Goal: Communication & Community: Answer question/provide support

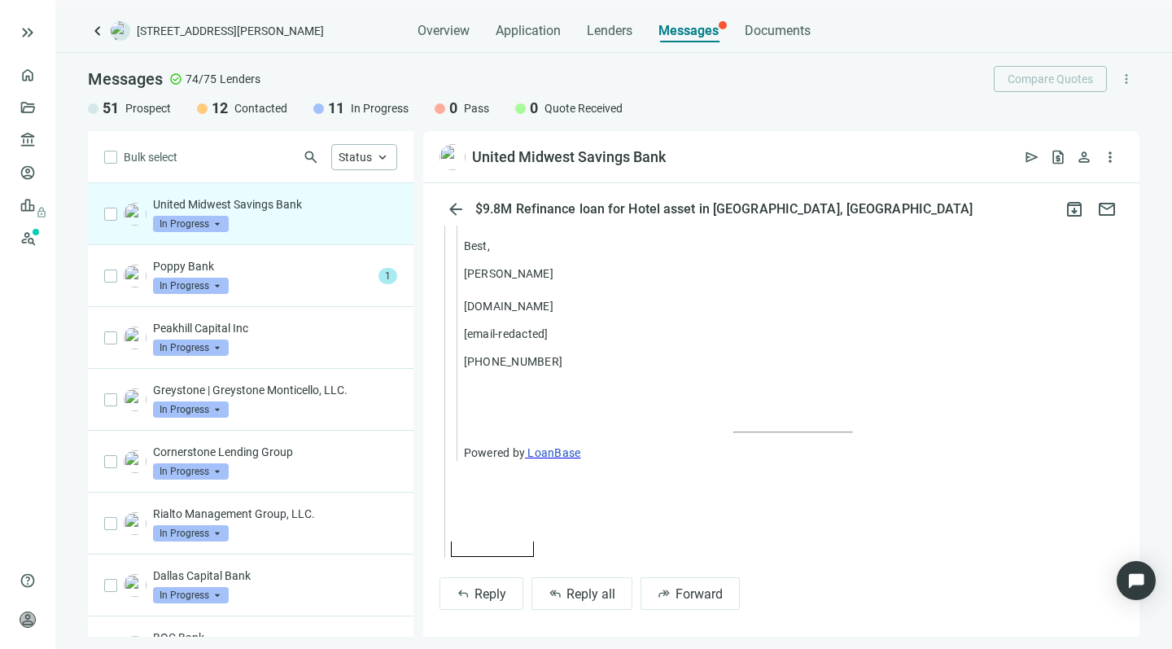
scroll to position [2269, 0]
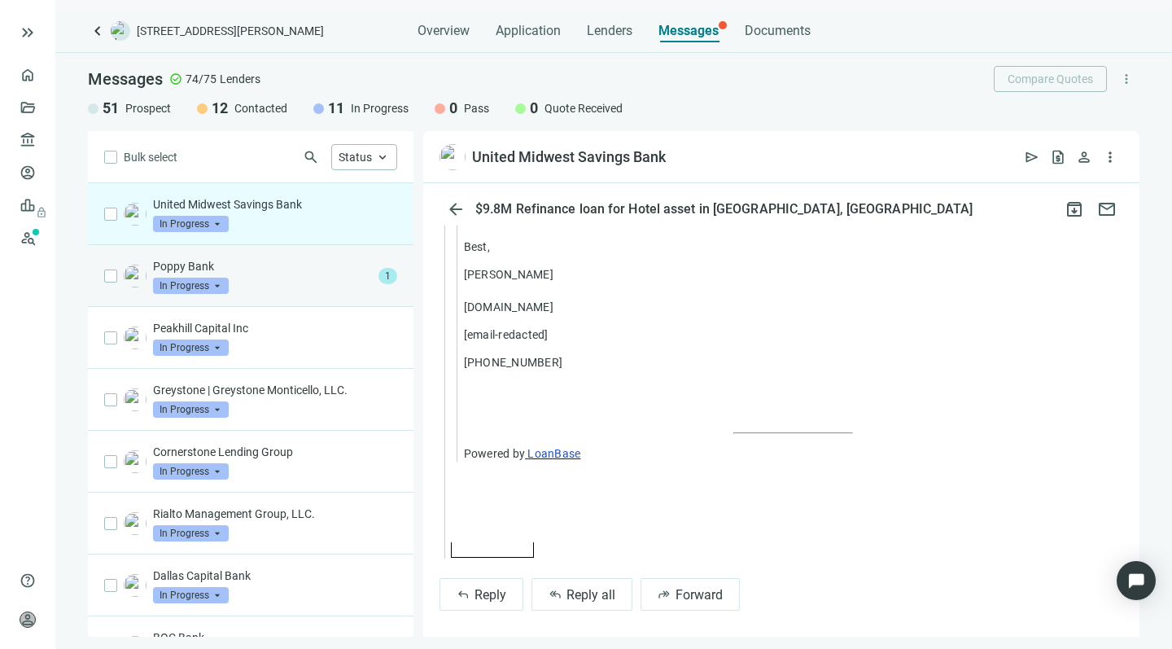
click at [242, 278] on div "Poppy Bank In Progress arrow_drop_down" at bounding box center [262, 276] width 219 height 36
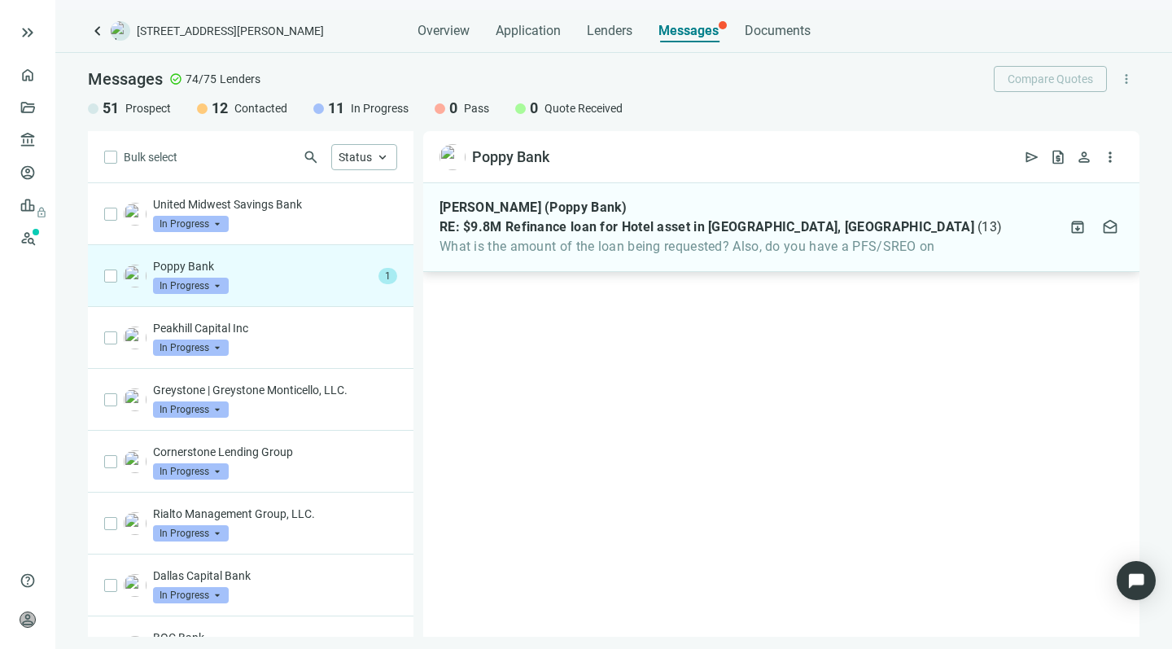
click at [664, 249] on span "What is the amount of the loan being requested? Also, do you have a PFS/SREO on" at bounding box center [721, 247] width 563 height 16
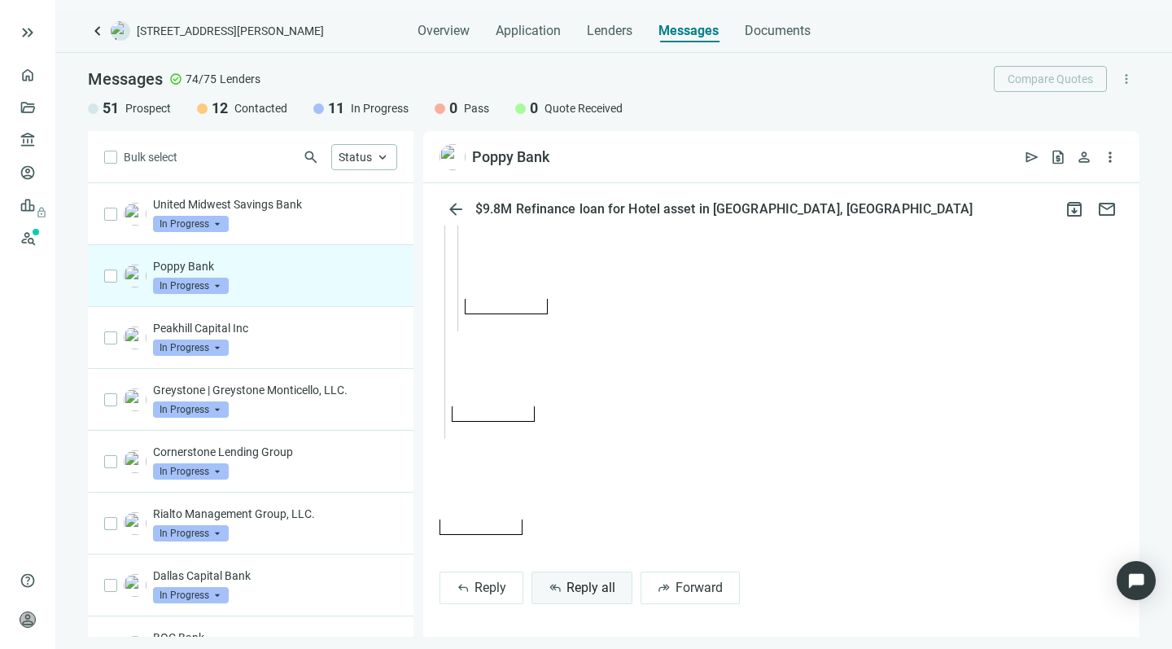
click at [596, 583] on span "Reply all" at bounding box center [591, 587] width 49 height 15
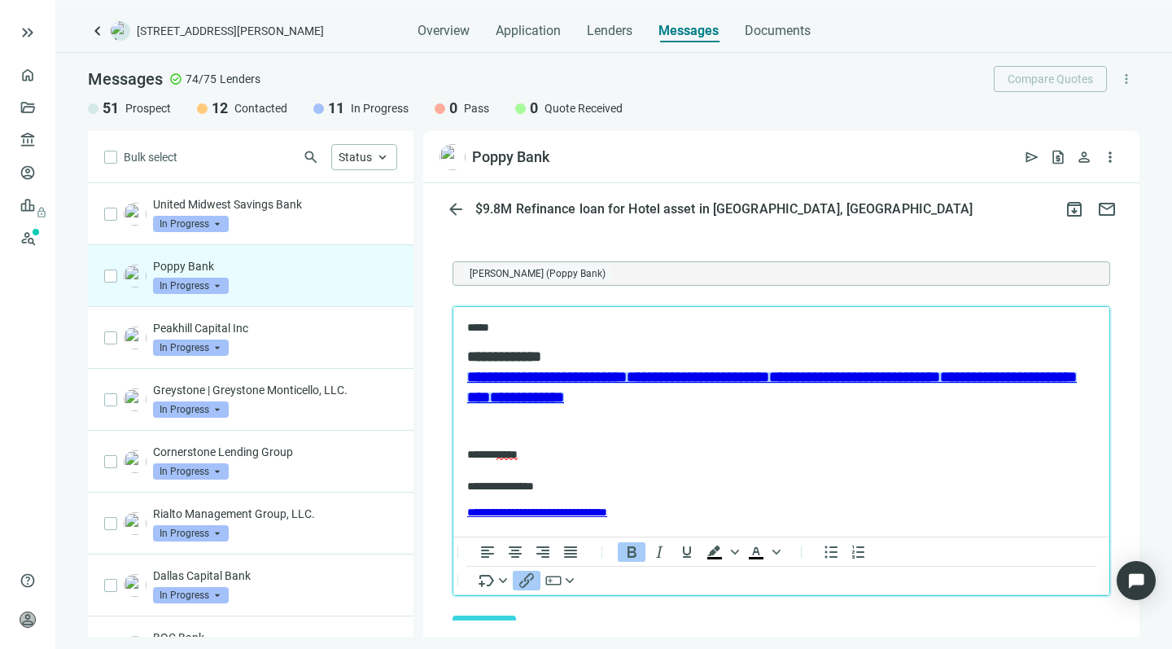
scroll to position [5668, 0]
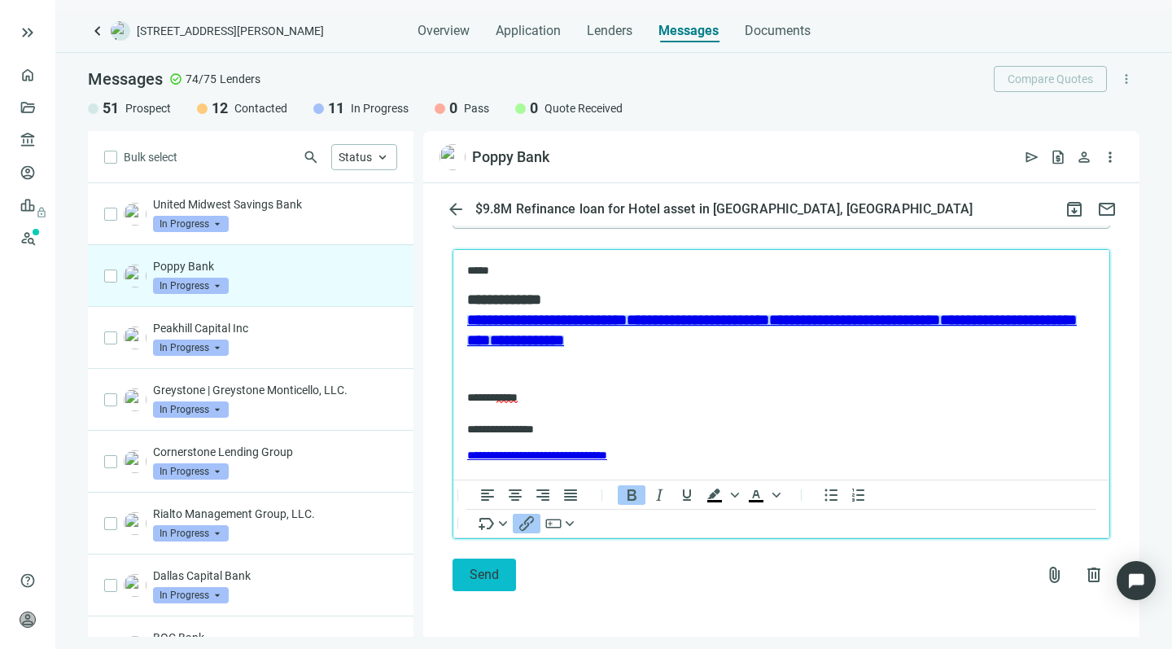
click at [488, 566] on button "Send" at bounding box center [485, 574] width 64 height 33
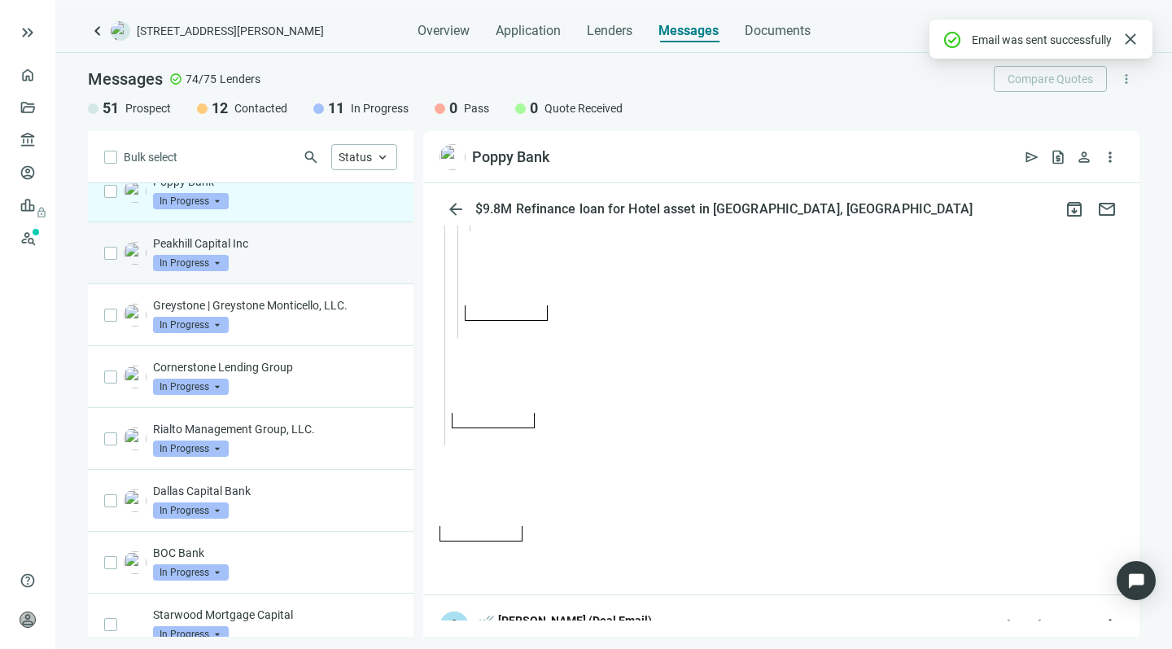
scroll to position [91, 0]
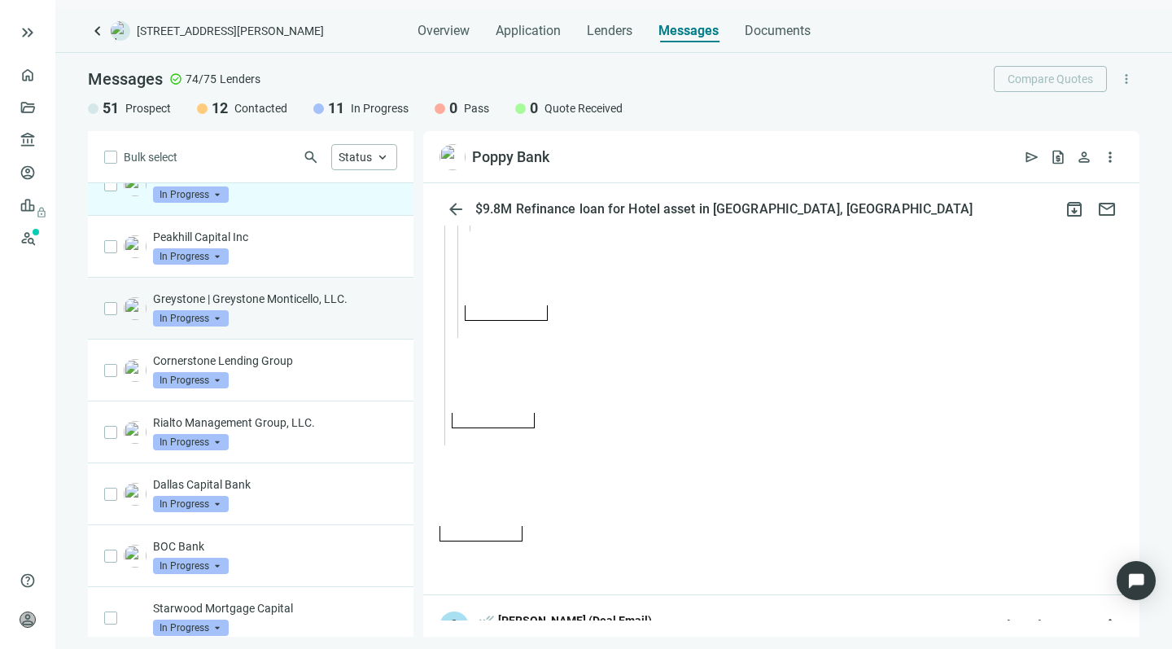
click at [286, 313] on div "Greystone | Greystone Monticello, LLC. In Progress arrow_drop_down" at bounding box center [275, 309] width 244 height 36
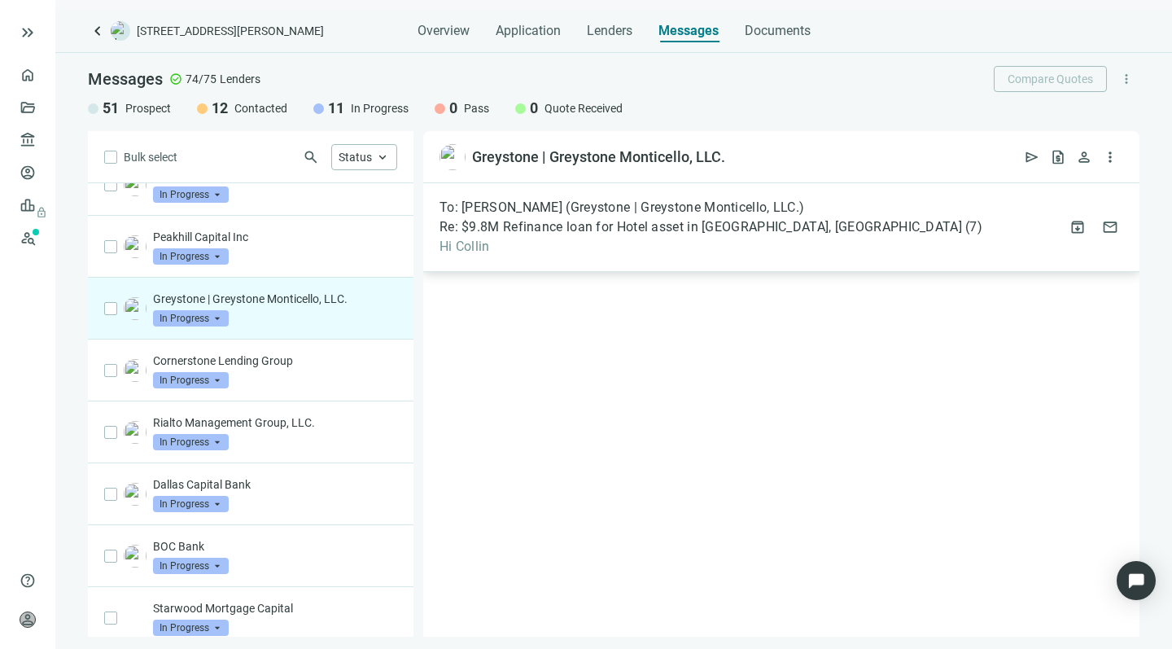
click at [756, 255] on div "To: [PERSON_NAME] (Greystone | Greystone Monticello, LLC.) Re: $9.8M Refinance …" at bounding box center [781, 227] width 716 height 89
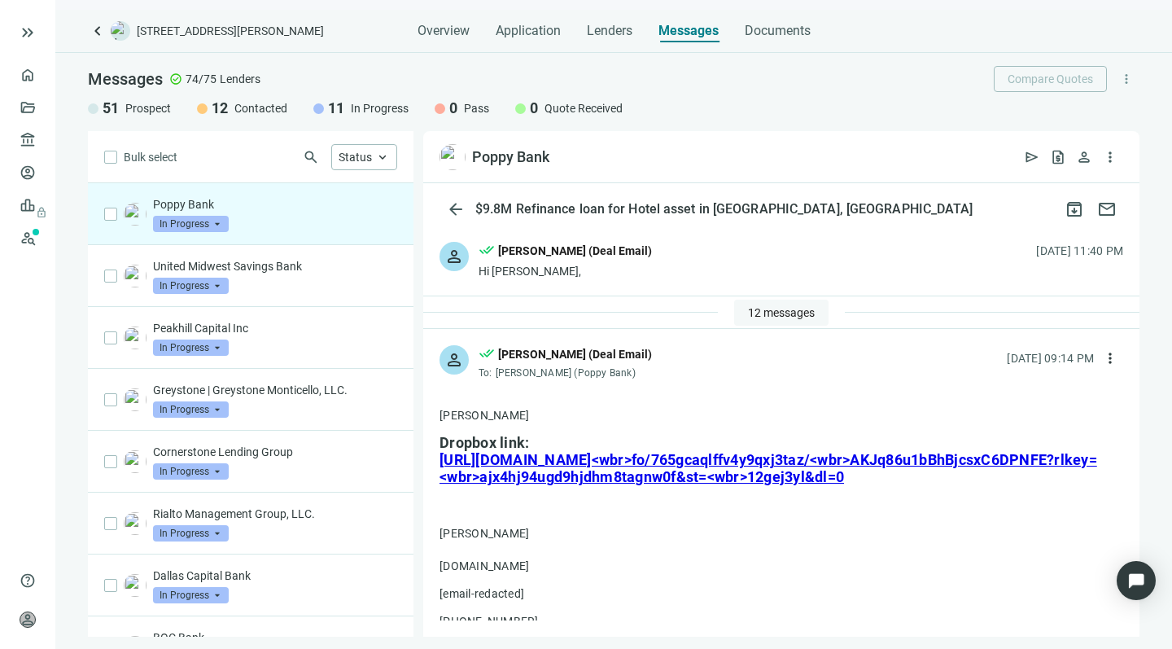
click at [769, 310] on span "12 messages" at bounding box center [781, 312] width 67 height 13
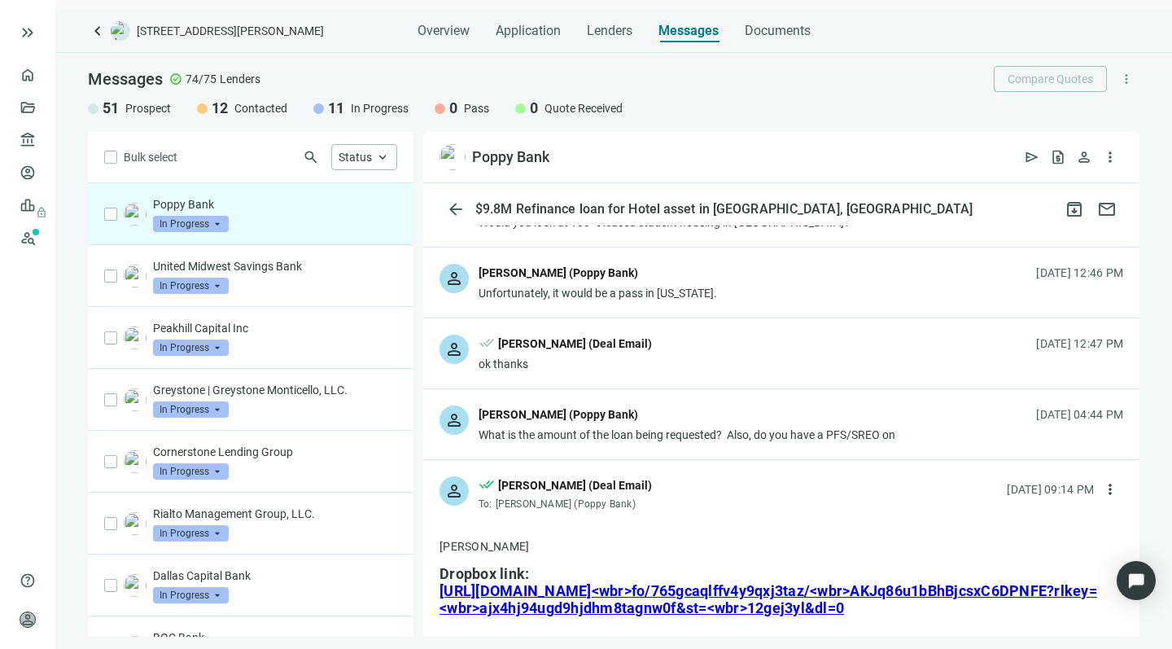
scroll to position [688, 0]
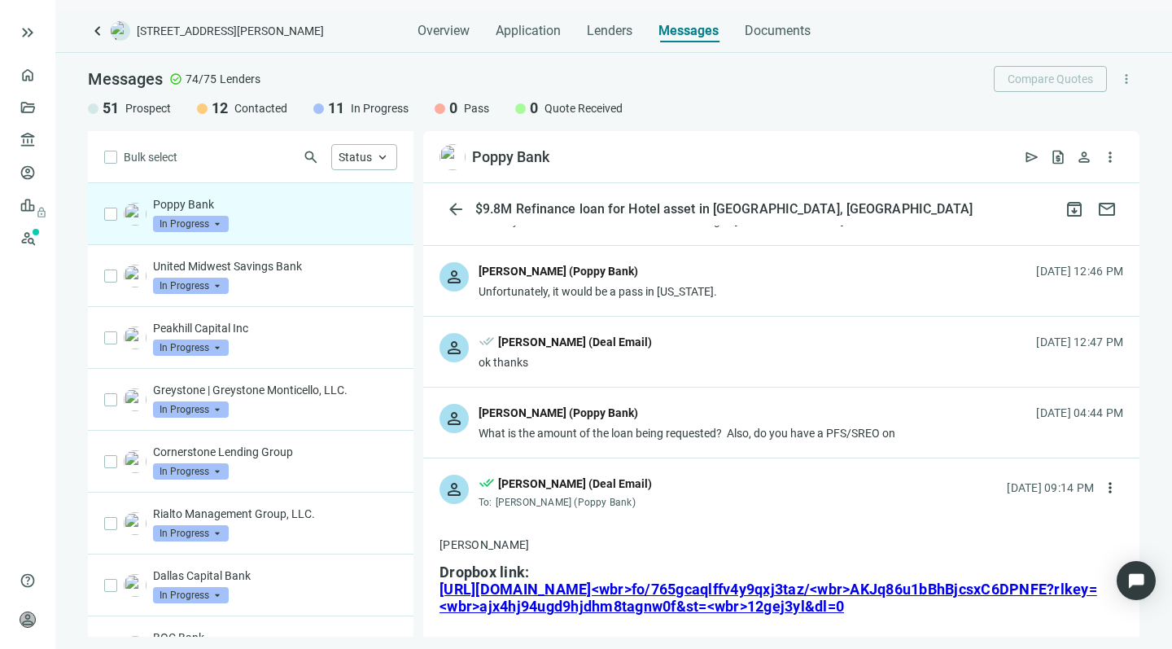
click at [678, 425] on div "[PERSON_NAME] (Poppy Bank)" at bounding box center [687, 414] width 417 height 21
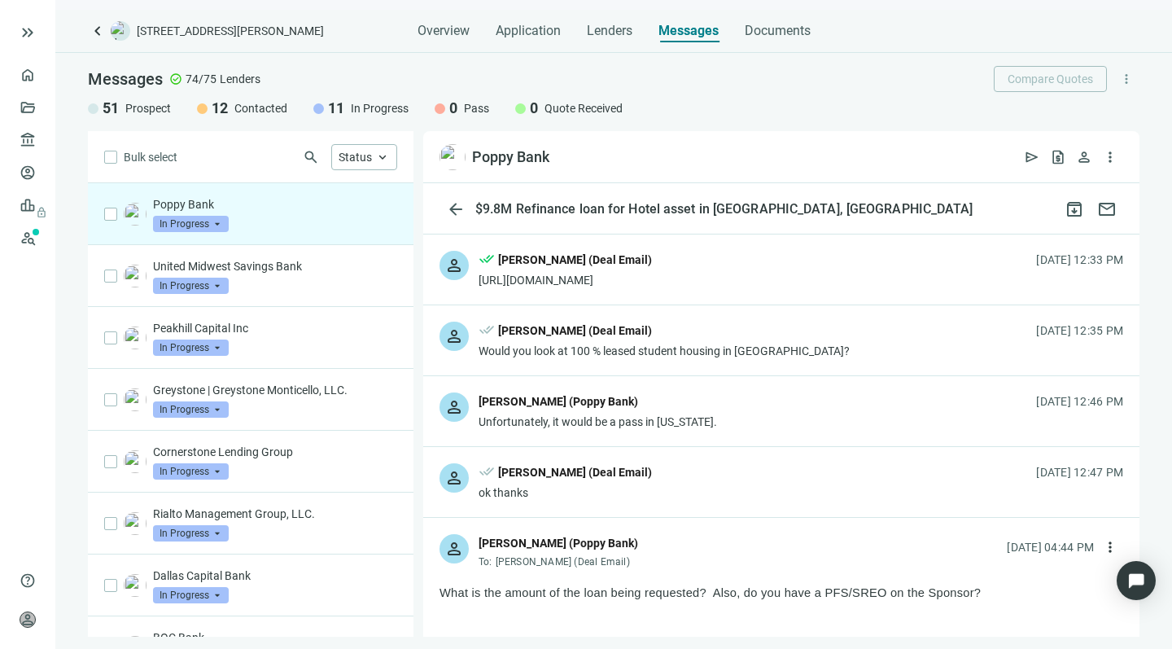
scroll to position [557, 0]
click at [558, 431] on div "Unfortunately, it would be a pass in Georgia." at bounding box center [598, 422] width 239 height 16
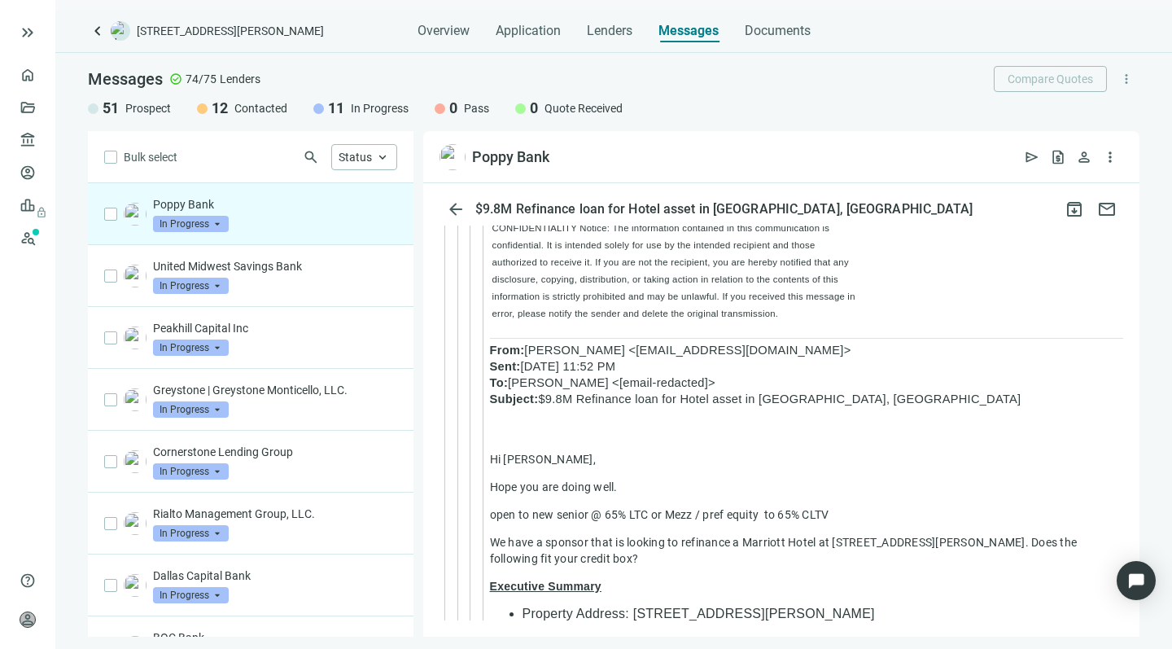
scroll to position [10753, 0]
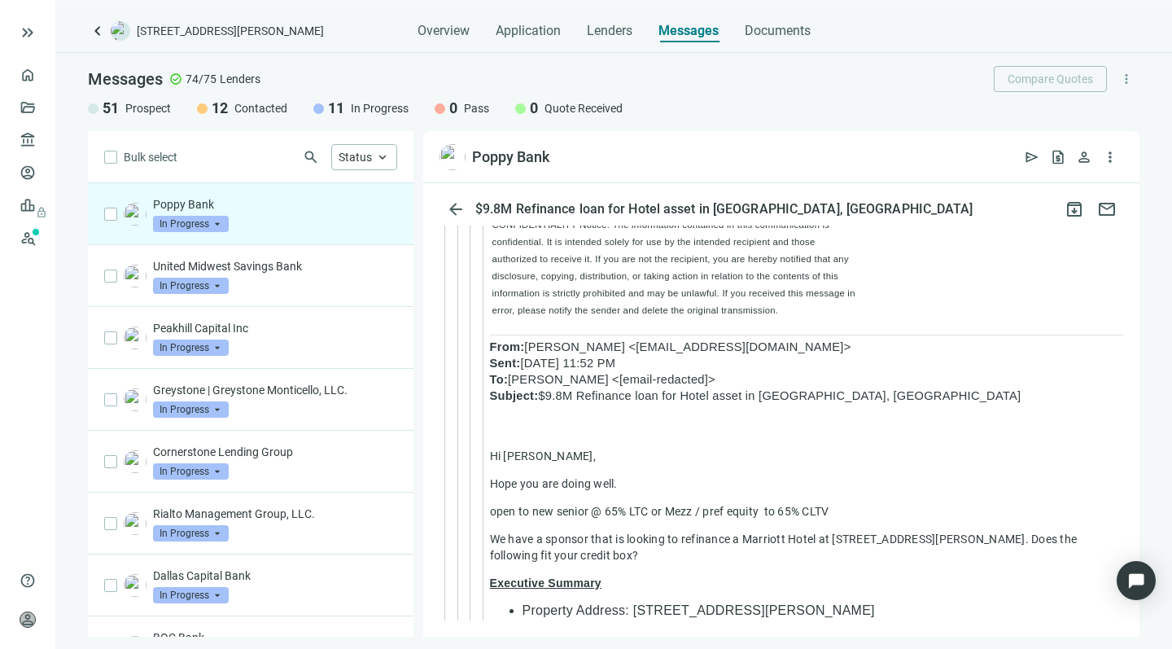
click at [296, 222] on div "Poppy Bank In Progress arrow_drop_down" at bounding box center [275, 214] width 244 height 36
